Goal: Information Seeking & Learning: Check status

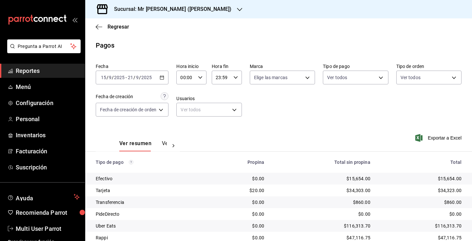
scroll to position [49, 0]
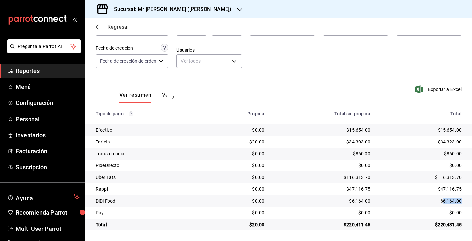
click at [102, 26] on icon "button" at bounding box center [99, 27] width 7 height 6
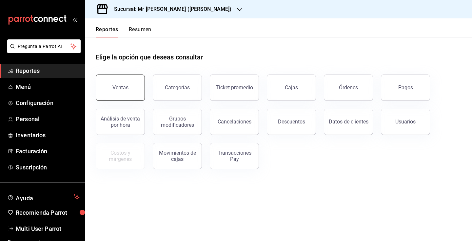
click at [131, 95] on button "Ventas" at bounding box center [120, 87] width 49 height 26
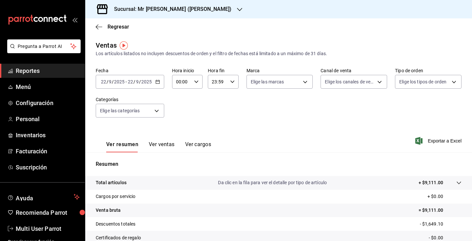
click at [159, 83] on \(Stroke\) "button" at bounding box center [158, 82] width 4 height 4
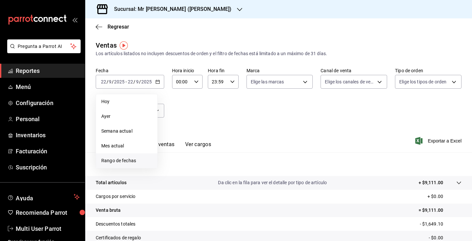
click at [133, 161] on span "Rango de fechas" at bounding box center [126, 160] width 51 height 7
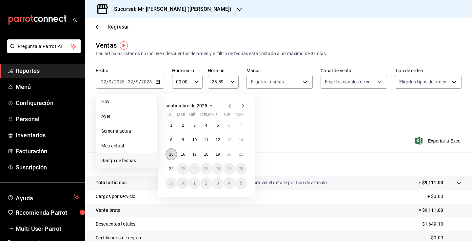
click at [174, 156] on button "15" at bounding box center [171, 154] width 11 height 12
click at [244, 157] on button "21" at bounding box center [240, 154] width 11 height 12
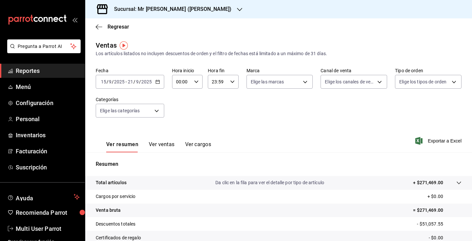
click at [165, 146] on button "Ver ventas" at bounding box center [162, 146] width 26 height 11
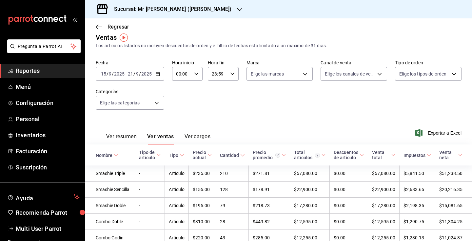
scroll to position [8, 0]
click at [126, 137] on button "Ver resumen" at bounding box center [121, 138] width 30 height 11
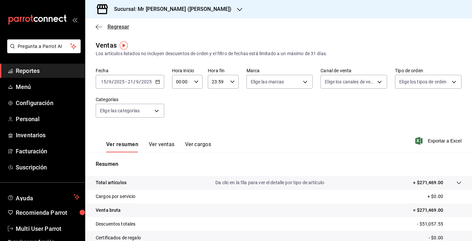
click at [103, 30] on span "Regresar" at bounding box center [112, 27] width 33 height 6
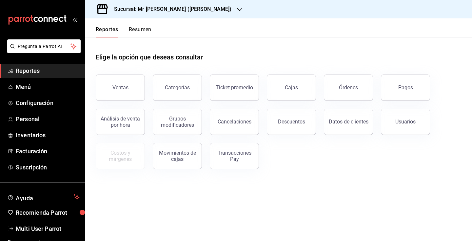
click at [146, 27] on button "Resumen" at bounding box center [140, 31] width 23 height 11
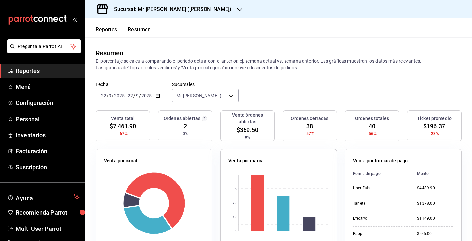
click at [159, 96] on icon "button" at bounding box center [157, 95] width 5 height 5
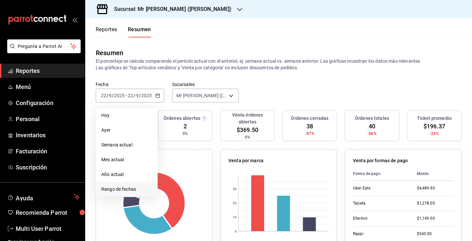
click at [122, 189] on span "Rango de fechas" at bounding box center [126, 189] width 51 height 7
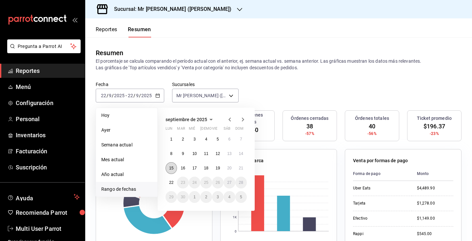
click at [172, 167] on abbr "15" at bounding box center [171, 168] width 4 height 5
click at [242, 166] on abbr "21" at bounding box center [241, 168] width 4 height 5
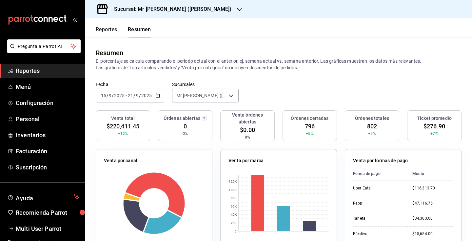
click at [371, 126] on span "802" at bounding box center [372, 126] width 10 height 9
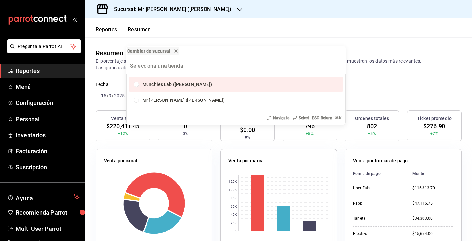
click at [379, 106] on div "Cambiar de sucursal Munchies Lab ([PERSON_NAME]) Mr [PERSON_NAME] ([PERSON_NAME…" at bounding box center [236, 120] width 472 height 241
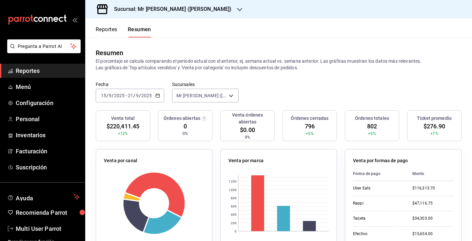
click at [374, 125] on span "802" at bounding box center [372, 126] width 10 height 9
copy span "802"
click at [212, 96] on body "Pregunta a Parrot AI Reportes Menú Configuración Personal Inventarios Facturaci…" at bounding box center [236, 120] width 472 height 241
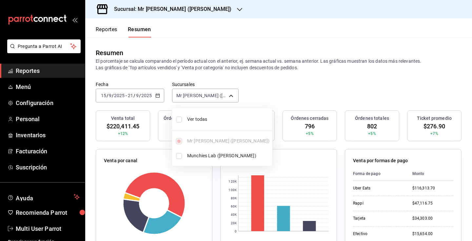
click at [193, 9] on div at bounding box center [236, 120] width 472 height 241
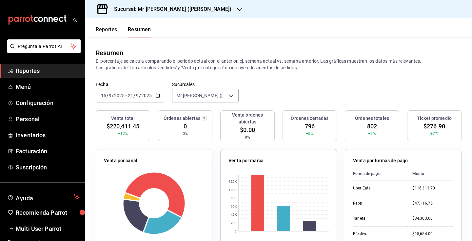
click at [193, 10] on h3 "Sucursal: Mr [PERSON_NAME] ([PERSON_NAME])" at bounding box center [170, 9] width 123 height 8
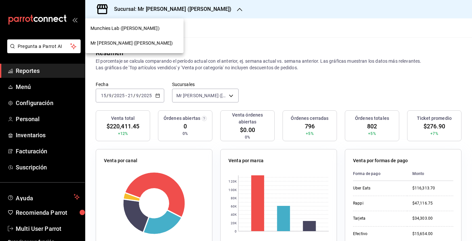
click at [150, 27] on div "Munchies Lab ([PERSON_NAME])" at bounding box center [135, 28] width 88 height 7
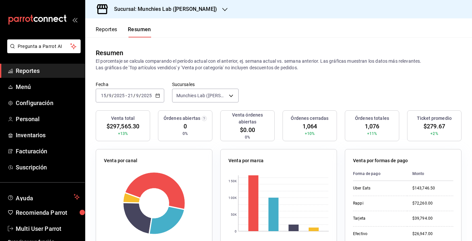
click at [307, 127] on span "1,064" at bounding box center [310, 126] width 15 height 9
copy span "1,064"
click at [164, 9] on h3 "Sucursal: Munchies Lab ([PERSON_NAME])" at bounding box center [163, 9] width 108 height 8
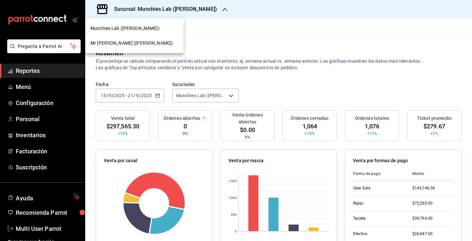
click at [138, 40] on span "Mr [PERSON_NAME] ([PERSON_NAME])" at bounding box center [132, 43] width 82 height 7
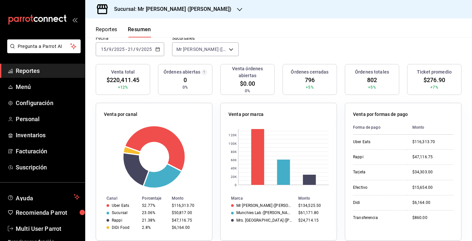
scroll to position [61, 0]
